Goal: Information Seeking & Learning: Learn about a topic

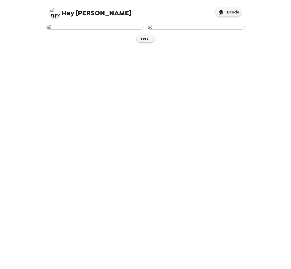
click at [214, 30] on img at bounding box center [195, 27] width 97 height 6
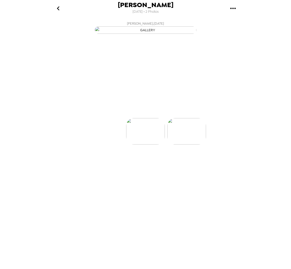
scroll to position [0, 41]
click at [133, 112] on p "Backdrops" at bounding box center [139, 109] width 23 height 6
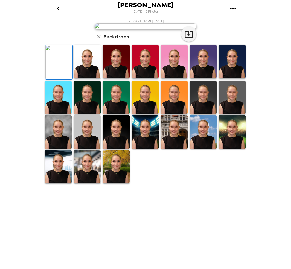
scroll to position [36, 0]
click at [74, 184] on img at bounding box center [87, 167] width 27 height 34
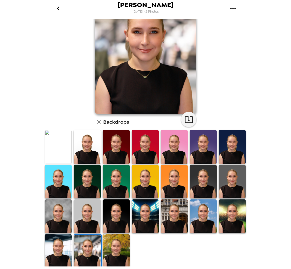
scroll to position [0, 0]
click at [113, 258] on img at bounding box center [116, 251] width 27 height 34
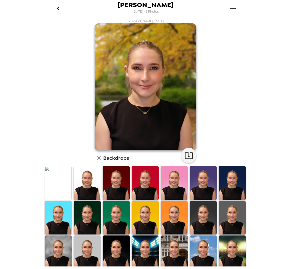
click at [146, 254] on img at bounding box center [145, 253] width 27 height 34
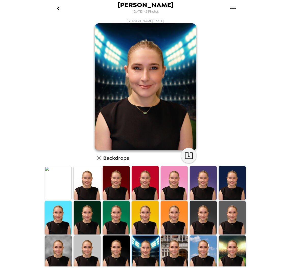
click at [171, 246] on img at bounding box center [174, 253] width 27 height 34
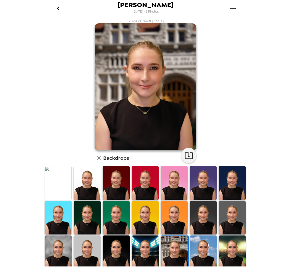
click at [223, 250] on img at bounding box center [232, 253] width 27 height 34
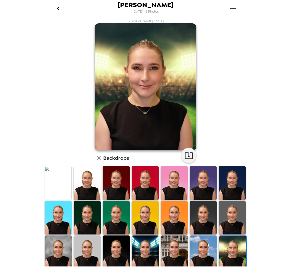
click at [206, 251] on img at bounding box center [203, 253] width 27 height 34
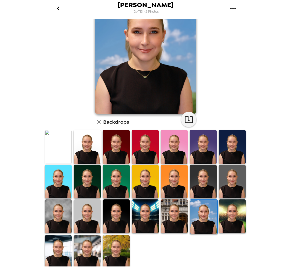
click at [113, 254] on img at bounding box center [116, 252] width 27 height 34
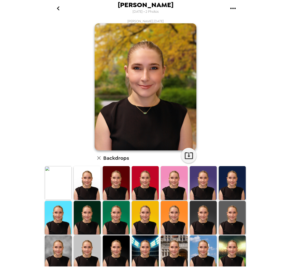
scroll to position [36, 0]
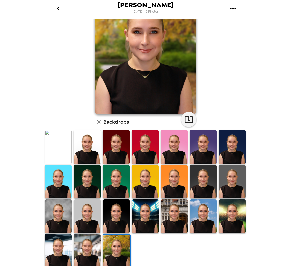
click at [84, 255] on img at bounding box center [87, 251] width 27 height 34
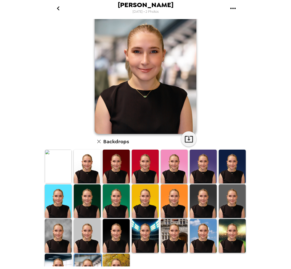
scroll to position [0, 0]
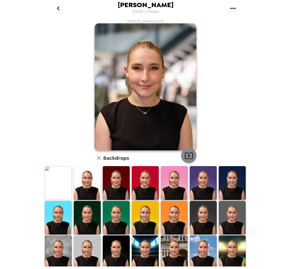
click at [185, 155] on icon "button" at bounding box center [188, 155] width 9 height 9
click at [57, 10] on icon "go back" at bounding box center [58, 8] width 8 height 8
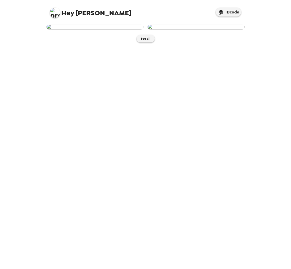
click at [78, 30] on img at bounding box center [94, 27] width 97 height 6
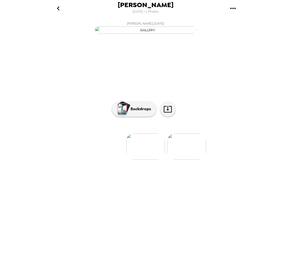
click at [183, 160] on img at bounding box center [186, 146] width 39 height 26
click at [114, 160] on img at bounding box center [104, 146] width 39 height 26
click at [143, 112] on p "Backdrops" at bounding box center [139, 109] width 23 height 6
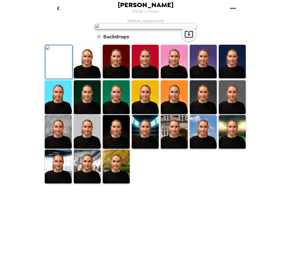
click at [54, 149] on img at bounding box center [58, 132] width 27 height 34
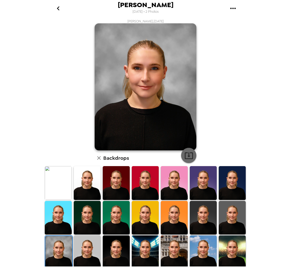
click at [189, 155] on icon "button" at bounding box center [188, 155] width 9 height 9
click at [186, 154] on icon "button" at bounding box center [188, 155] width 9 height 9
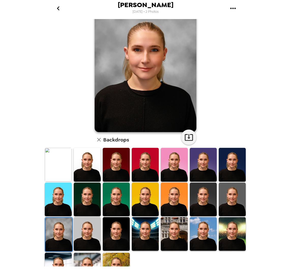
scroll to position [36, 0]
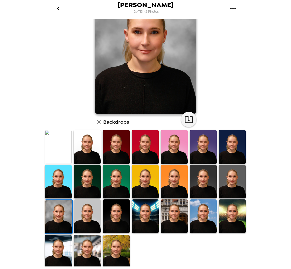
click at [113, 252] on img at bounding box center [116, 252] width 27 height 34
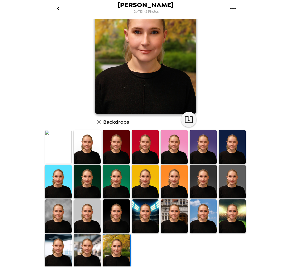
click at [84, 245] on img at bounding box center [87, 251] width 27 height 34
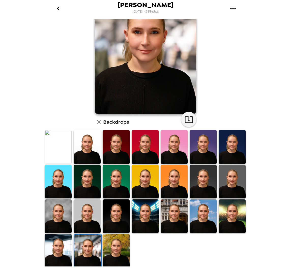
click at [117, 247] on img at bounding box center [116, 251] width 27 height 34
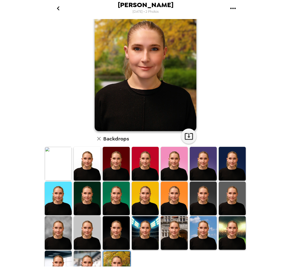
scroll to position [0, 0]
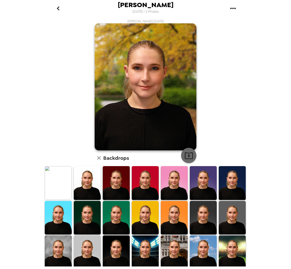
click at [186, 154] on icon "button" at bounding box center [188, 155] width 9 height 9
